Goal: Task Accomplishment & Management: Manage account settings

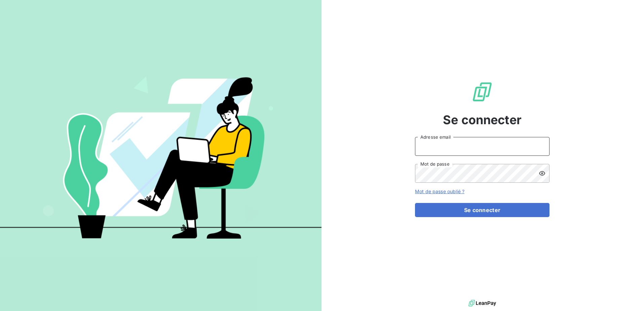
type input "[EMAIL_ADDRESS][DOMAIN_NAME]"
click at [495, 151] on input "[EMAIL_ADDRESS][DOMAIN_NAME]" at bounding box center [482, 146] width 135 height 19
drag, startPoint x: 598, startPoint y: 207, endPoint x: 580, endPoint y: 207, distance: 17.8
click at [598, 207] on div "Se connecter [EMAIL_ADDRESS][DOMAIN_NAME] Adresse email Mot de passe Mot de pas…" at bounding box center [481, 149] width 321 height 298
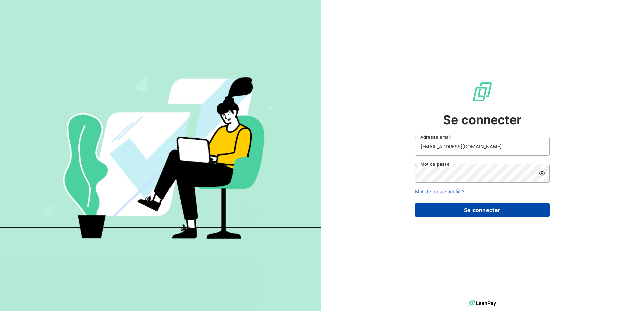
click at [533, 207] on button "Se connecter" at bounding box center [482, 210] width 135 height 14
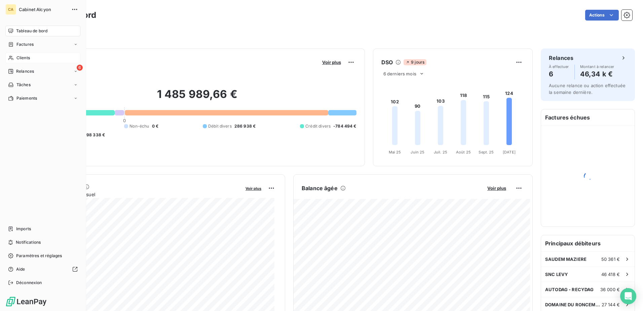
click at [18, 57] on span "Clients" at bounding box center [22, 58] width 13 height 6
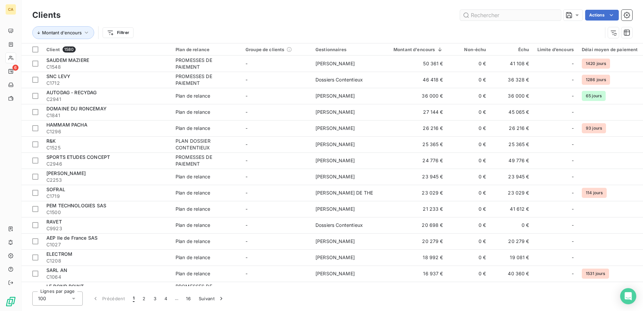
click at [505, 13] on input "text" at bounding box center [510, 15] width 101 height 11
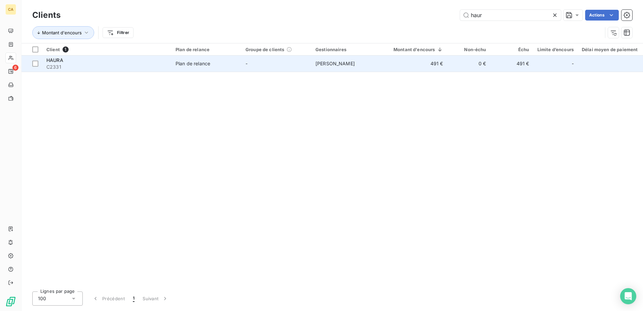
type input "haur"
click at [161, 61] on div "HAURA" at bounding box center [106, 60] width 121 height 7
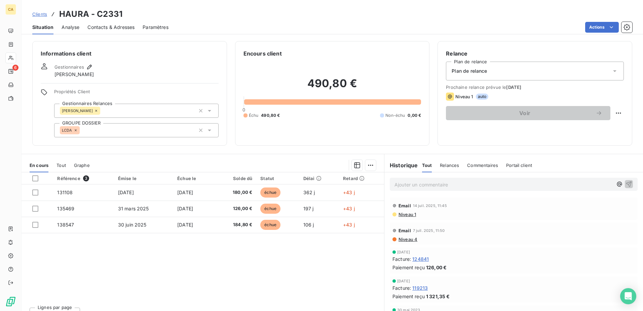
scroll to position [11, 0]
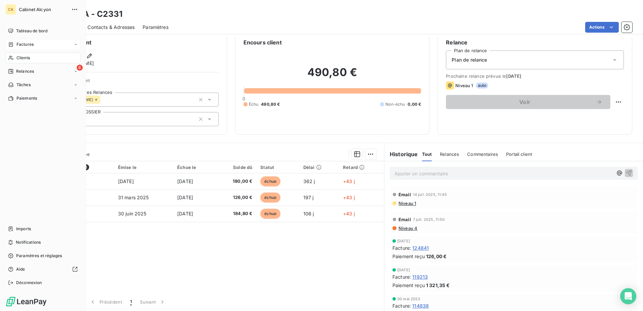
click at [21, 44] on span "Factures" at bounding box center [24, 44] width 17 height 6
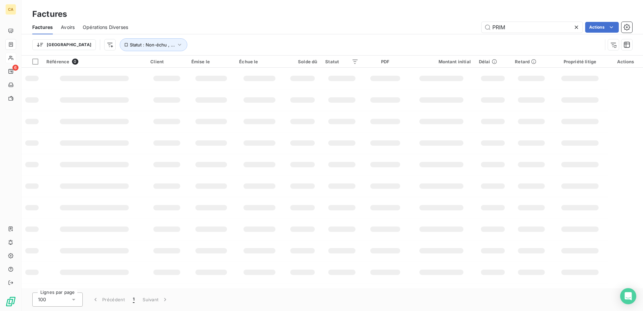
click at [529, 33] on div "Factures Avoirs Opérations Diverses PRIM Actions" at bounding box center [332, 27] width 621 height 14
drag, startPoint x: 459, startPoint y: 24, endPoint x: 431, endPoint y: 20, distance: 27.8
click at [430, 21] on div "Factures Avoirs Opérations Diverses PRIM Actions" at bounding box center [332, 27] width 621 height 14
type input "pgs"
click at [538, 8] on div "Factures" at bounding box center [332, 14] width 621 height 12
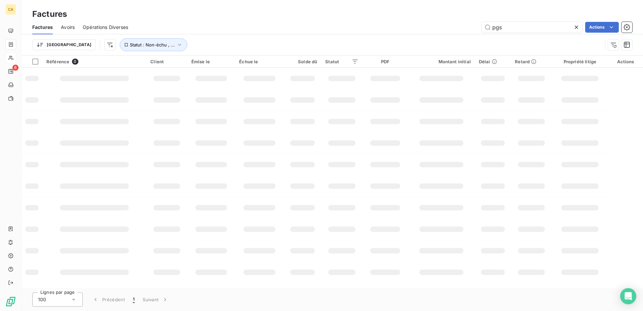
click at [208, 14] on div "Factures" at bounding box center [332, 14] width 621 height 12
drag, startPoint x: 509, startPoint y: 30, endPoint x: 420, endPoint y: 19, distance: 90.0
click at [508, 30] on input "pgs" at bounding box center [532, 27] width 101 height 11
click at [419, 19] on div "Factures" at bounding box center [332, 14] width 621 height 12
drag, startPoint x: 512, startPoint y: 30, endPoint x: 459, endPoint y: 26, distance: 53.3
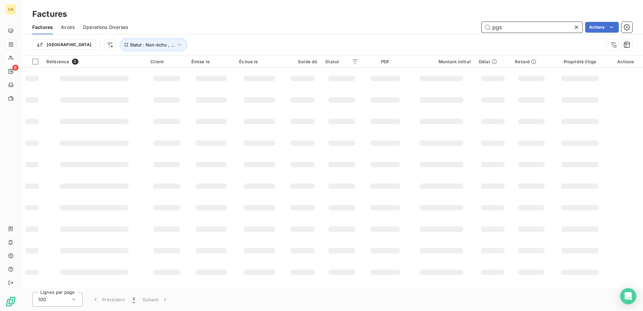
click at [459, 26] on div "pgs Actions" at bounding box center [384, 27] width 496 height 11
type input "V"
click at [313, 24] on div "Actions" at bounding box center [384, 27] width 496 height 11
click at [384, 28] on div "Actions" at bounding box center [384, 27] width 496 height 11
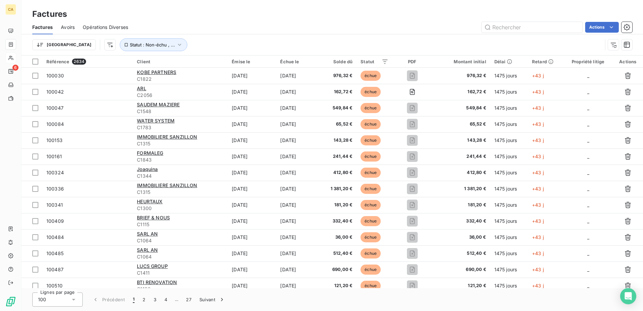
click at [288, 21] on div "Factures Avoirs Opérations Diverses Actions" at bounding box center [332, 27] width 621 height 14
click at [548, 27] on input "text" at bounding box center [532, 27] width 101 height 11
type input "V"
click at [285, 26] on div "Actions" at bounding box center [384, 27] width 496 height 11
click at [515, 27] on input "text" at bounding box center [532, 27] width 101 height 11
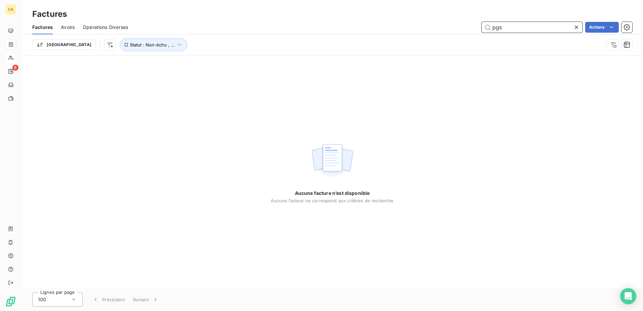
drag, startPoint x: 509, startPoint y: 27, endPoint x: 442, endPoint y: 30, distance: 67.3
click at [442, 30] on div "pgs Actions" at bounding box center [384, 27] width 496 height 11
type input "drn7"
drag, startPoint x: 511, startPoint y: 26, endPoint x: 453, endPoint y: 26, distance: 58.2
click at [454, 26] on div "drn7 Actions" at bounding box center [384, 27] width 496 height 11
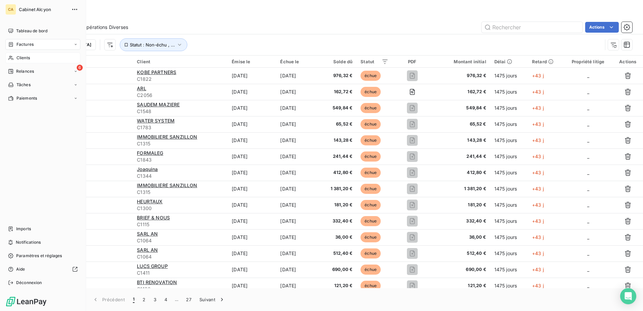
click at [15, 59] on div "Clients" at bounding box center [42, 57] width 75 height 11
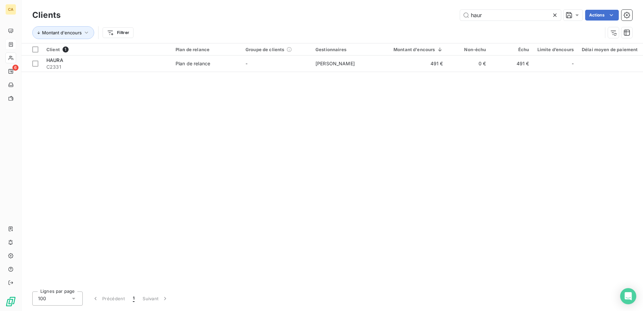
drag, startPoint x: 499, startPoint y: 19, endPoint x: 404, endPoint y: 18, distance: 94.8
click at [404, 18] on div "haur Actions" at bounding box center [351, 15] width 564 height 11
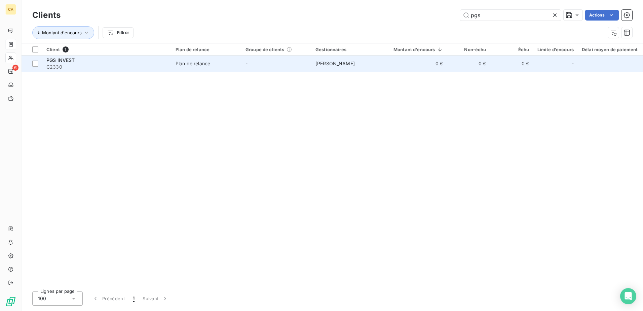
type input "pgs"
click at [106, 60] on div "PGS INVEST" at bounding box center [106, 60] width 121 height 7
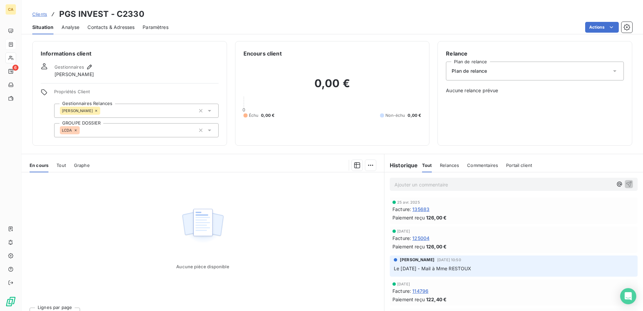
click at [66, 165] on span "Tout" at bounding box center [60, 164] width 9 height 5
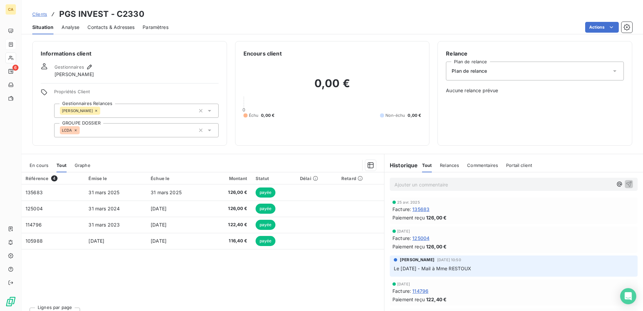
drag, startPoint x: 228, startPoint y: 21, endPoint x: 207, endPoint y: 21, distance: 20.8
click at [219, 21] on div "Situation Analyse Contacts & Adresses Paramètres Actions" at bounding box center [332, 27] width 621 height 14
click at [36, 14] on span "Clients" at bounding box center [39, 13] width 15 height 5
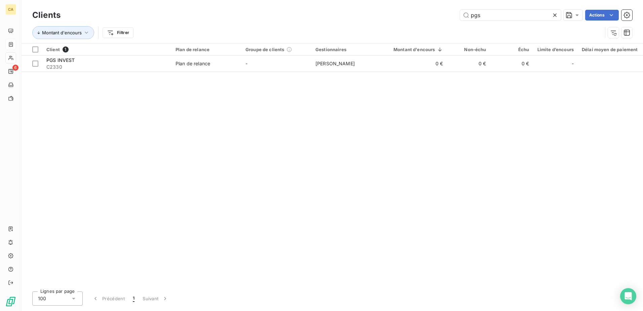
drag, startPoint x: 487, startPoint y: 15, endPoint x: 425, endPoint y: 13, distance: 61.9
click at [426, 13] on div "pgs Actions" at bounding box center [351, 15] width 564 height 11
drag, startPoint x: 490, startPoint y: 13, endPoint x: 428, endPoint y: 7, distance: 61.5
click at [428, 7] on div "Clients drn Actions Montant d'encours Filtrer" at bounding box center [332, 21] width 621 height 43
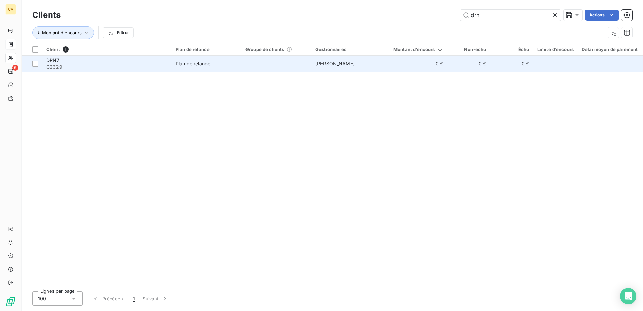
type input "drn"
click at [395, 64] on td "0 €" at bounding box center [414, 63] width 66 height 16
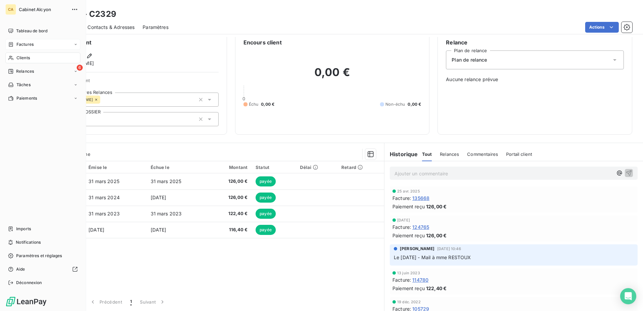
click at [16, 46] on div "Factures" at bounding box center [21, 44] width 26 height 6
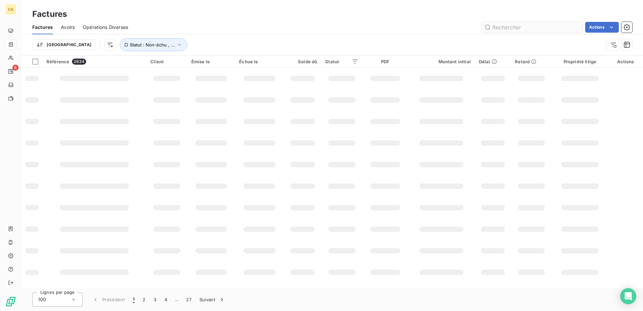
click at [539, 30] on input "text" at bounding box center [532, 27] width 101 height 11
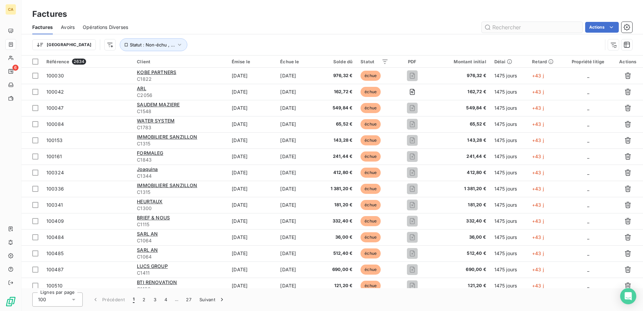
click at [539, 25] on input "text" at bounding box center [532, 27] width 101 height 11
click at [524, 29] on input "text" at bounding box center [532, 27] width 101 height 11
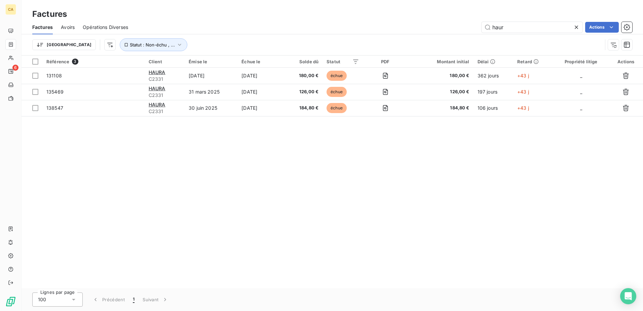
type input "haur"
click at [422, 24] on div "haur Actions" at bounding box center [384, 27] width 496 height 11
click at [275, 154] on div "Référence 3 Client Émise le Échue le Solde dû Statut PDF Montant initial Délai …" at bounding box center [332, 171] width 621 height 232
click at [128, 166] on div "Référence 3 Client Émise le Échue le Solde dû Statut PDF Montant initial Délai …" at bounding box center [332, 171] width 621 height 232
click at [310, 129] on div "Référence 3 Client Émise le Échue le Solde dû Statut PDF Montant initial Délai …" at bounding box center [332, 171] width 621 height 232
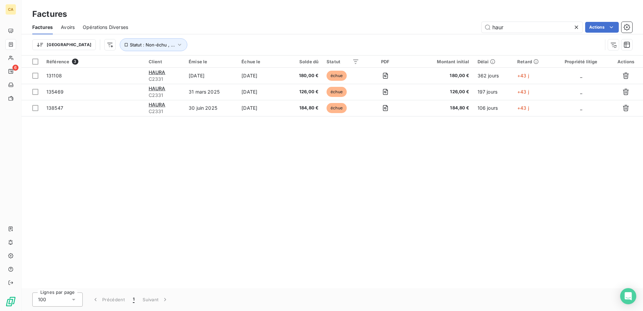
click at [308, 160] on div "Référence 3 Client Émise le Échue le Solde dû Statut PDF Montant initial Délai …" at bounding box center [332, 171] width 621 height 232
